Goal: Task Accomplishment & Management: Manage account settings

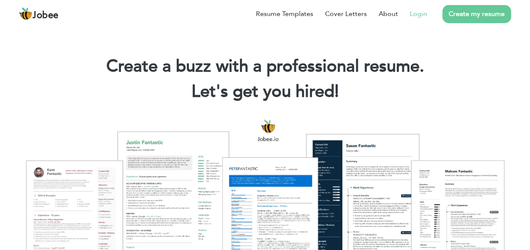
click at [417, 13] on link "Login" at bounding box center [417, 14] width 17 height 10
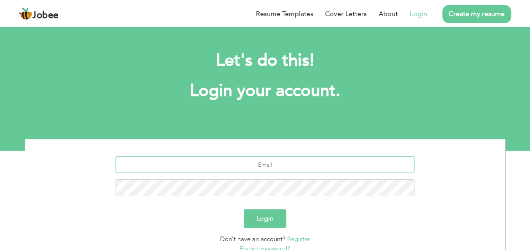
click at [281, 163] on input "text" at bounding box center [264, 164] width 299 height 17
click at [296, 156] on section "Login Don't have an account? Register Forgot password?" at bounding box center [265, 203] width 467 height 128
click at [294, 161] on input "text" at bounding box center [264, 164] width 299 height 17
click at [297, 158] on input "text" at bounding box center [264, 164] width 299 height 17
click at [286, 165] on input "text" at bounding box center [264, 164] width 299 height 17
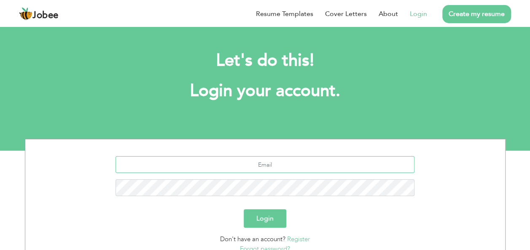
click at [278, 160] on input "text" at bounding box center [264, 164] width 299 height 17
